Goal: Share content

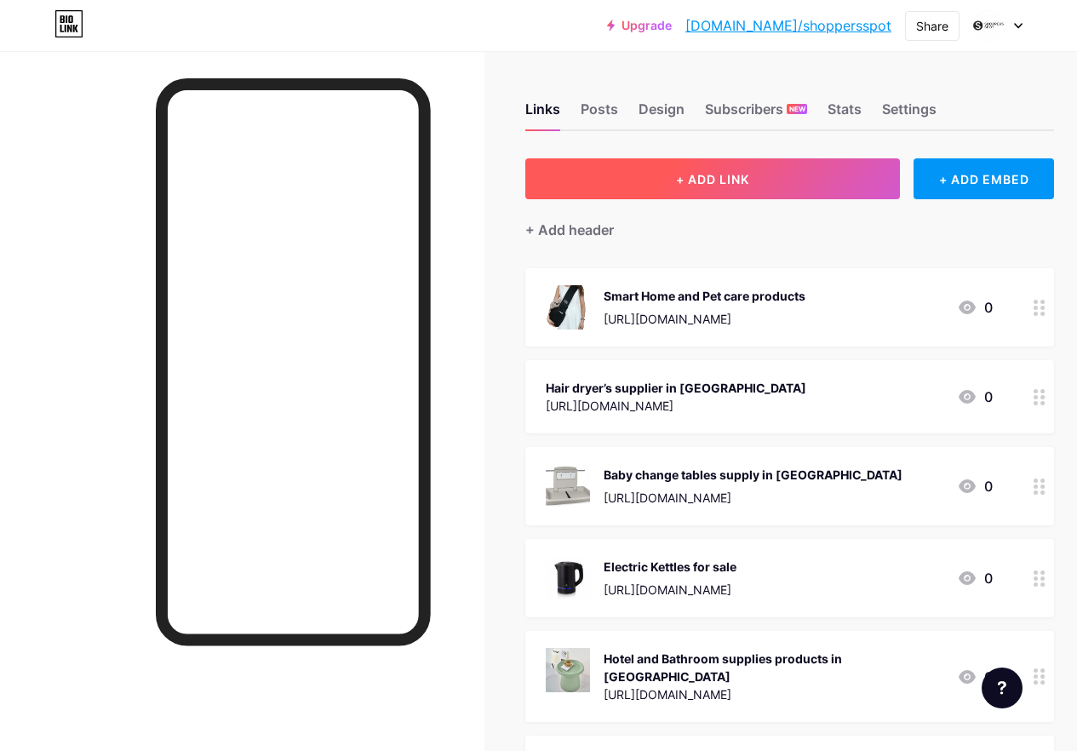
click at [750, 175] on span "+ ADD LINK" at bounding box center [712, 179] width 73 height 14
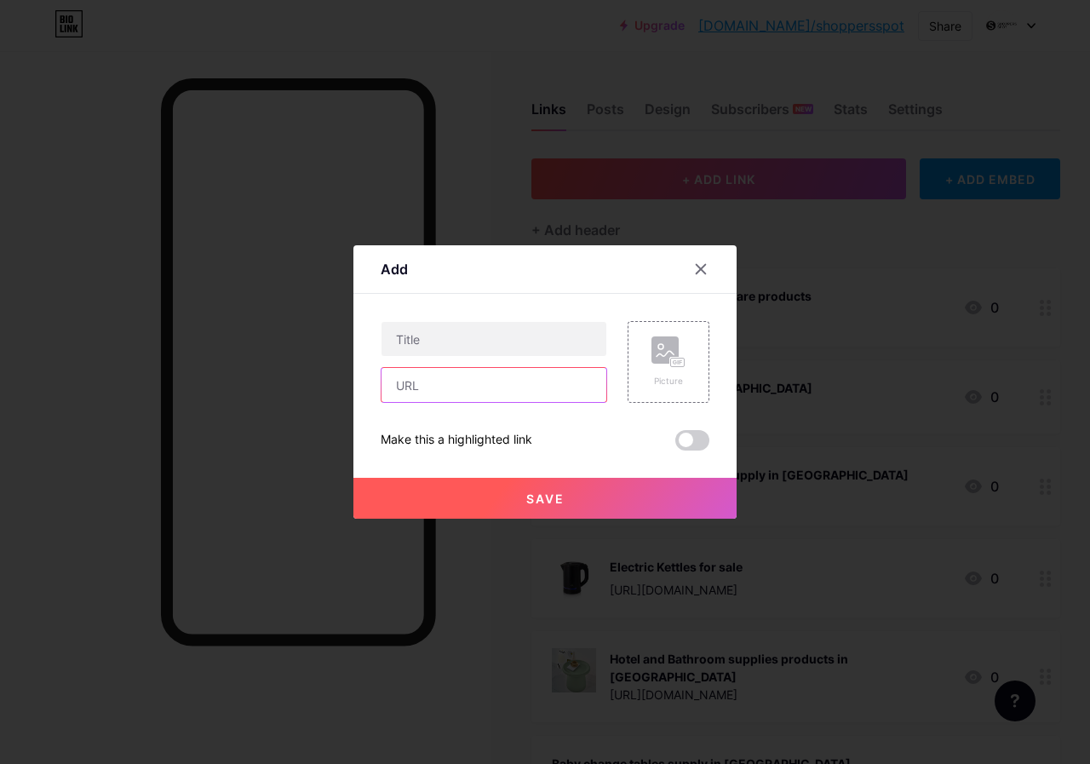
click at [503, 382] on input "text" at bounding box center [494, 385] width 225 height 34
paste input "[URL][DOMAIN_NAME]"
type input "[URL][DOMAIN_NAME]"
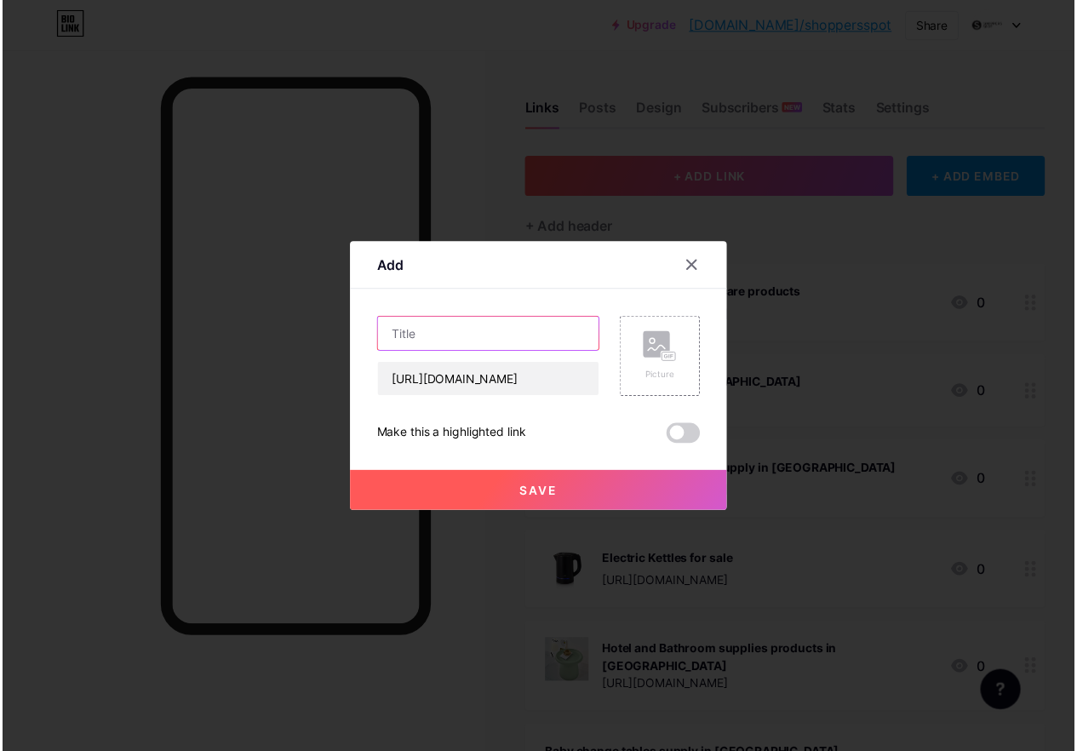
scroll to position [0, 0]
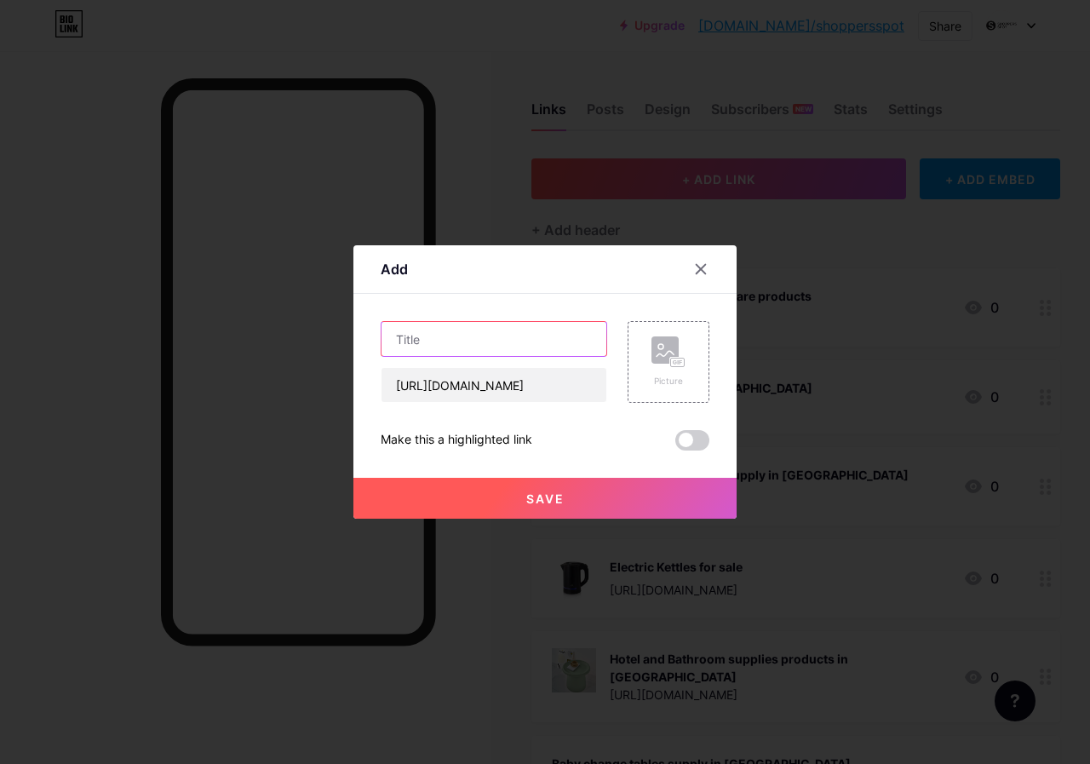
click at [474, 345] on input "text" at bounding box center [494, 339] width 225 height 34
paste input "Pet care products"
type input "Pet care products"
click at [555, 490] on button "Save" at bounding box center [544, 498] width 383 height 41
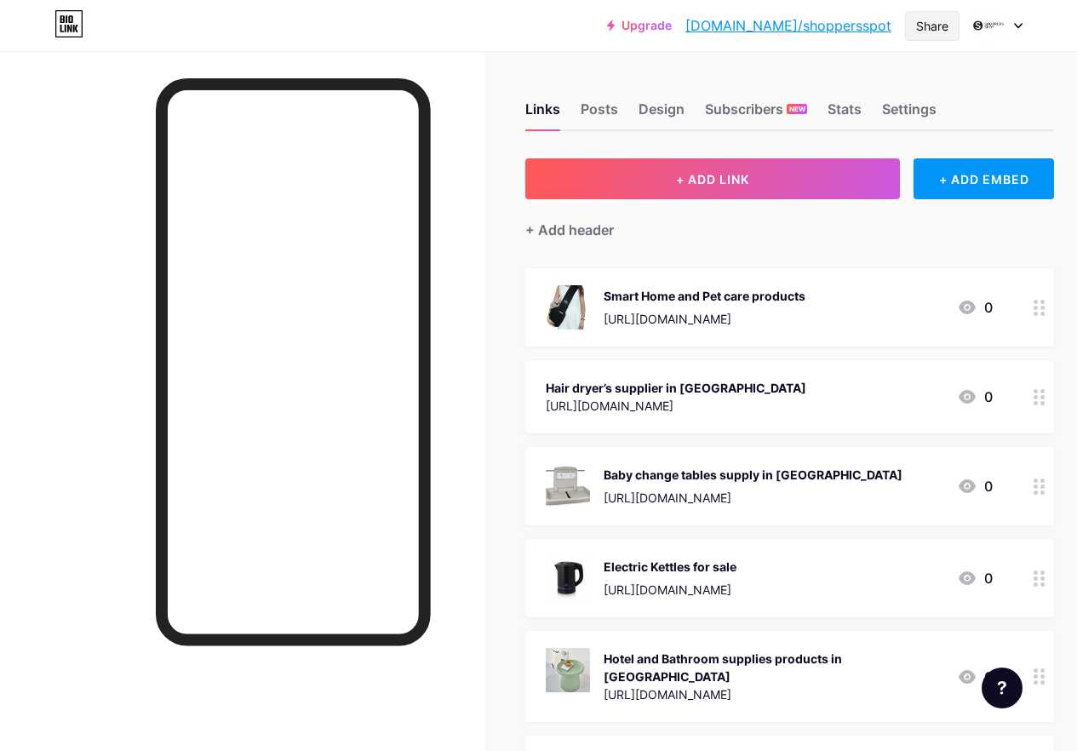
click at [942, 20] on div "Share" at bounding box center [932, 26] width 32 height 18
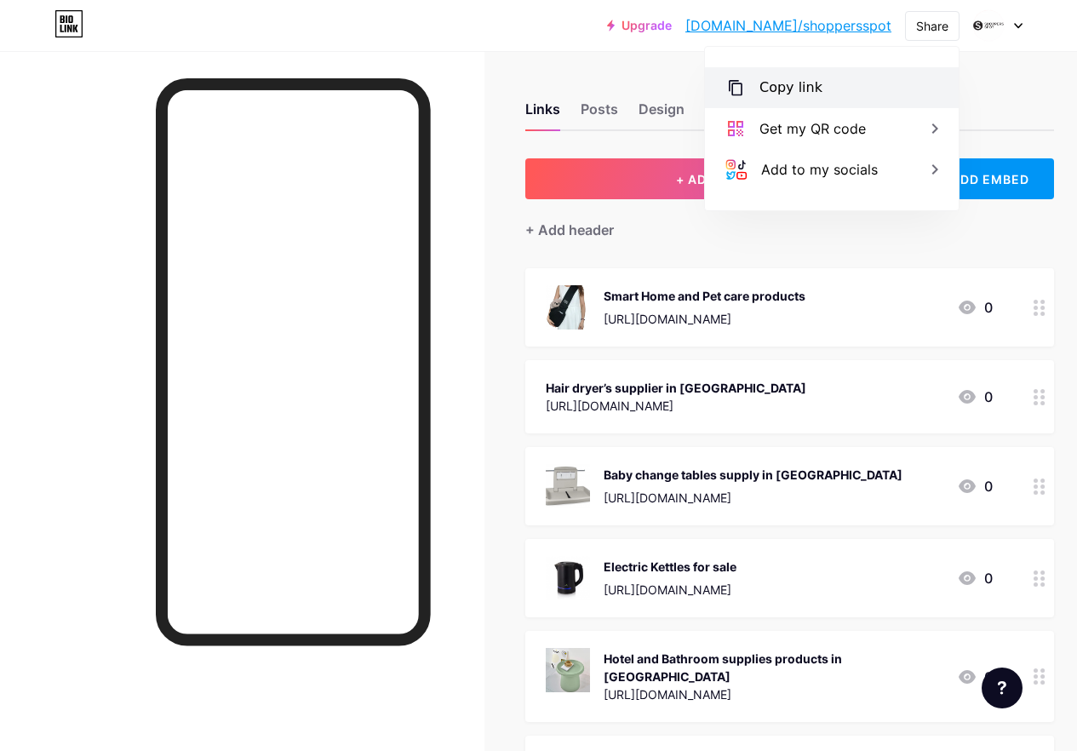
click at [847, 96] on div "Copy link" at bounding box center [832, 87] width 254 height 41
